Goal: Task Accomplishment & Management: Manage account settings

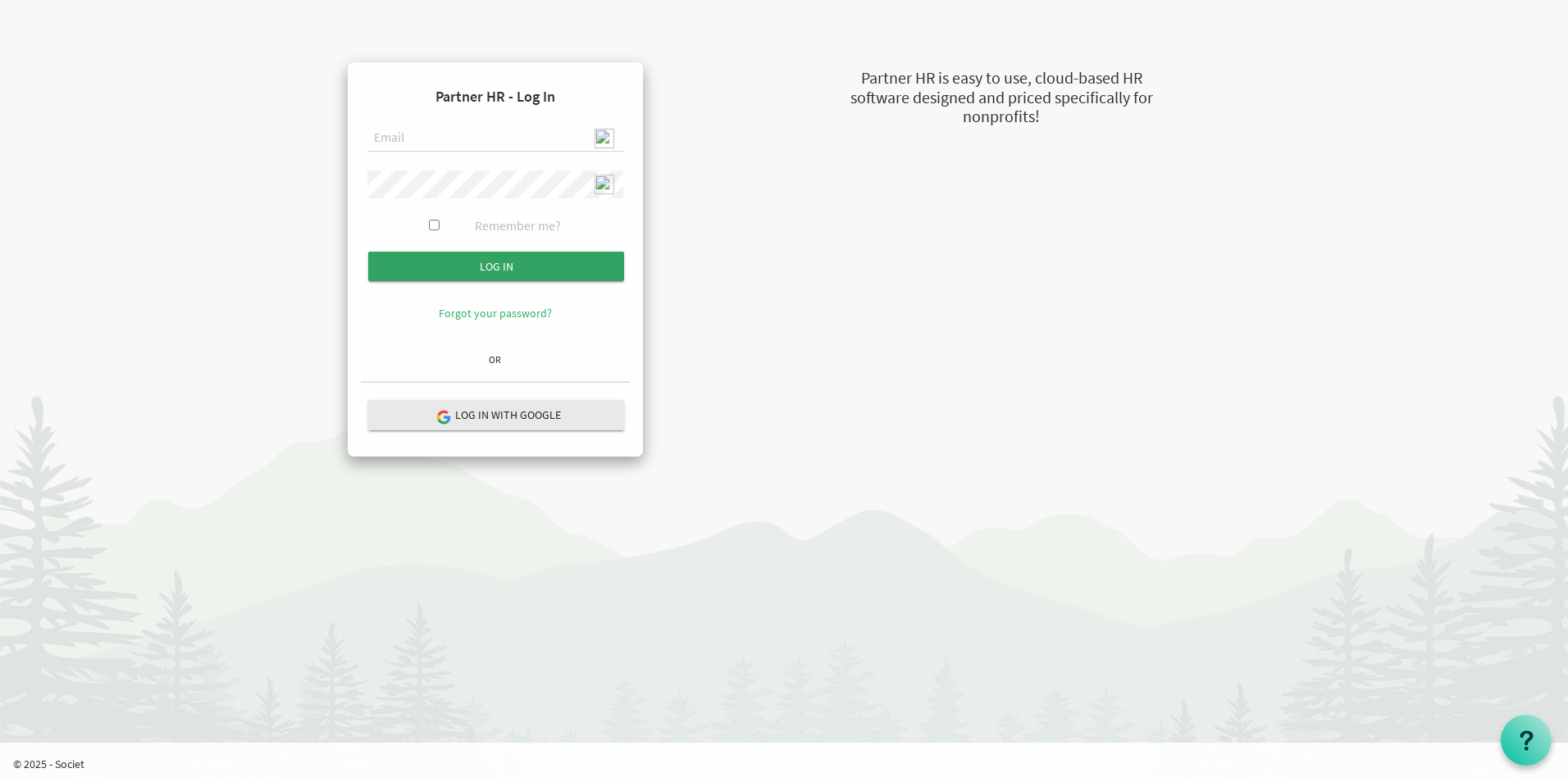
type input "[EMAIL_ADDRESS][DOMAIN_NAME]"
click at [530, 267] on input "Log in" at bounding box center [496, 266] width 256 height 29
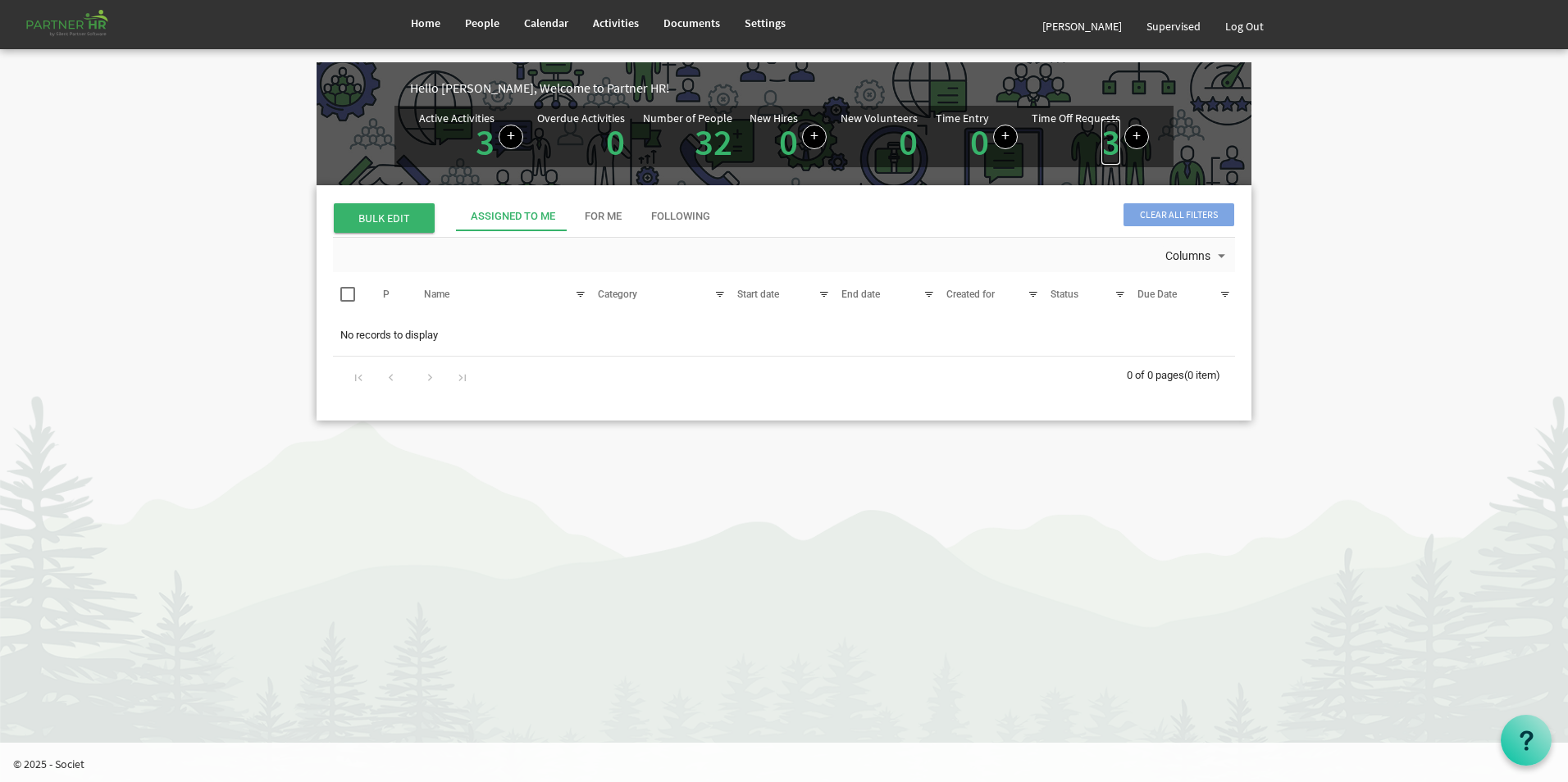
click at [1116, 142] on link "3" at bounding box center [1111, 141] width 19 height 46
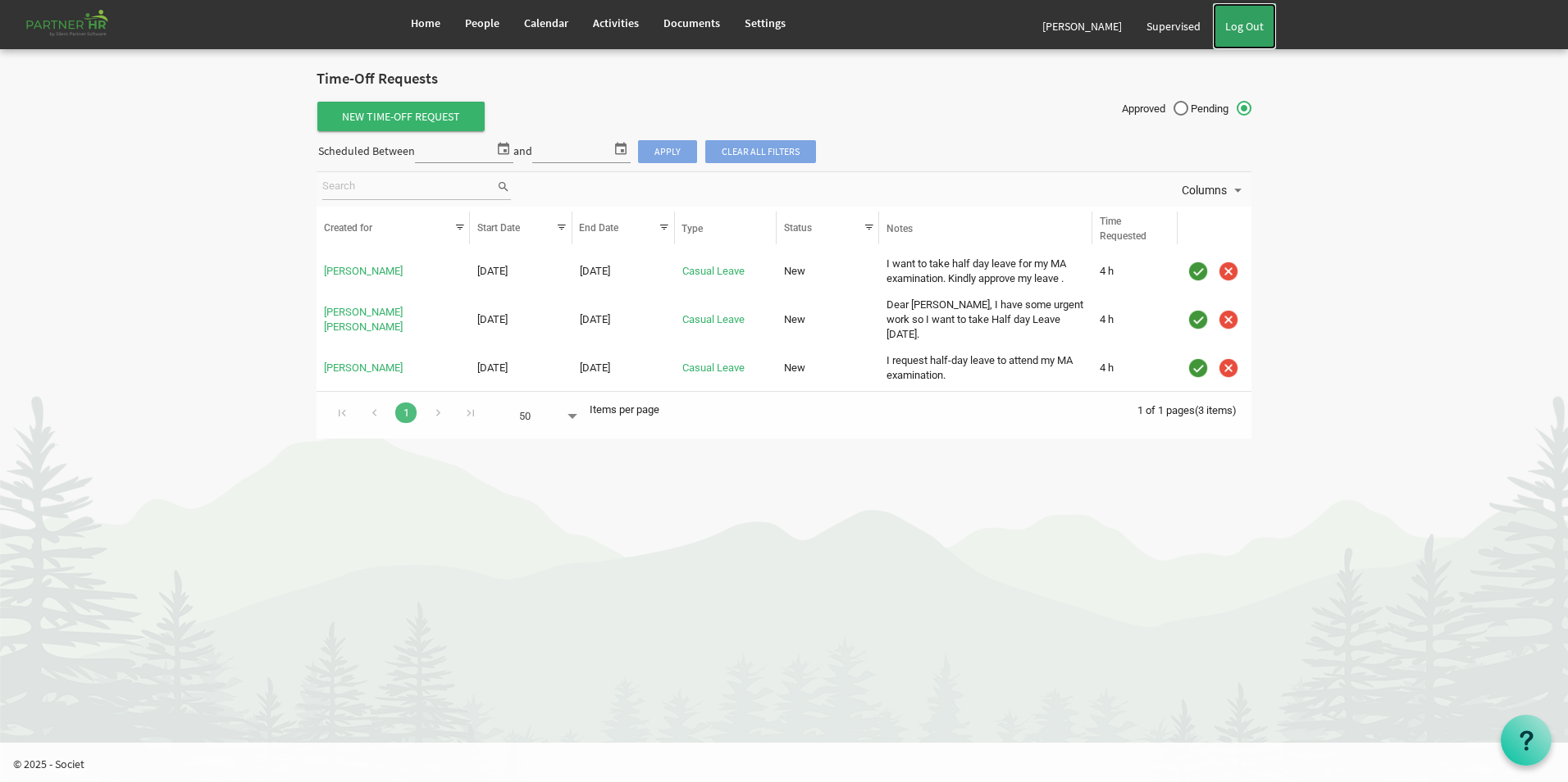
click at [1261, 31] on link "Log Out" at bounding box center [1244, 26] width 64 height 46
